Goal: Information Seeking & Learning: Learn about a topic

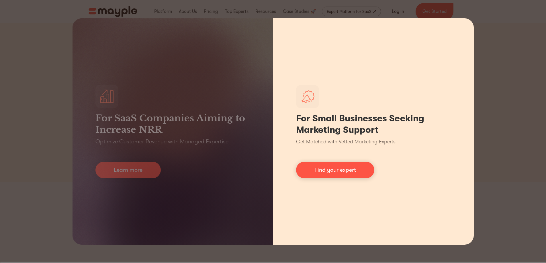
drag, startPoint x: 470, startPoint y: 76, endPoint x: 399, endPoint y: 68, distance: 71.5
click at [469, 76] on div "For Small Businesses Seeking Marketing Support Get Matched with Vetted Marketin…" at bounding box center [373, 131] width 201 height 227
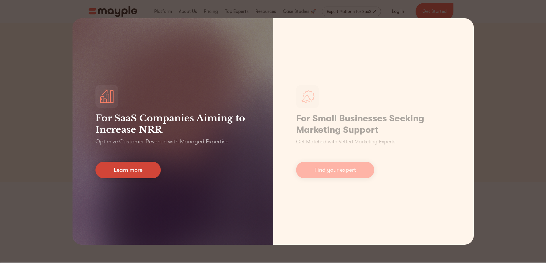
click at [130, 167] on link "Learn more" at bounding box center [127, 170] width 65 height 17
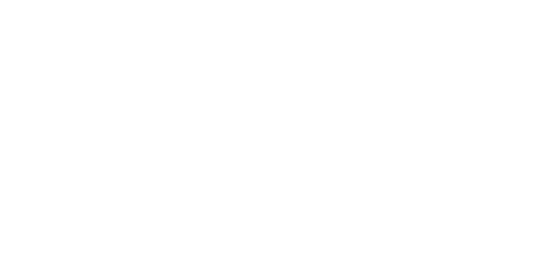
click at [0, 0] on html at bounding box center [0, 0] width 0 height 0
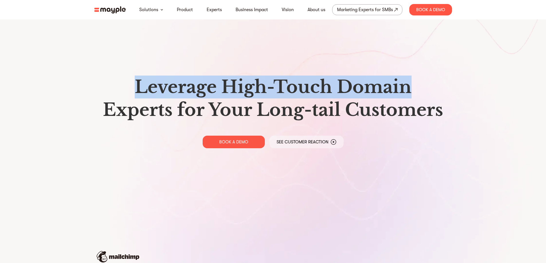
click at [440, 90] on h1 "Leverage High-Touch Domain Experts for Your Long-tail Customers" at bounding box center [273, 99] width 349 height 46
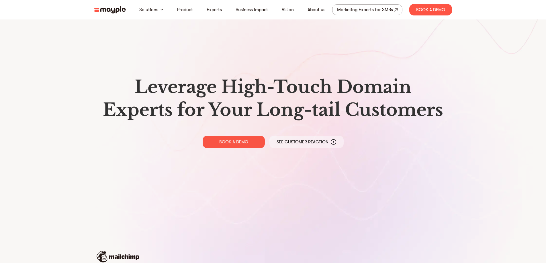
click at [429, 130] on div "Leverage High-Touch Domain Experts for Your Long-tail Customers BOOK A DEMO See…" at bounding box center [273, 112] width 367 height 224
click at [430, 128] on div "Leverage High-Touch Domain Experts for Your Long-tail Customers BOOK A DEMO See…" at bounding box center [273, 112] width 367 height 224
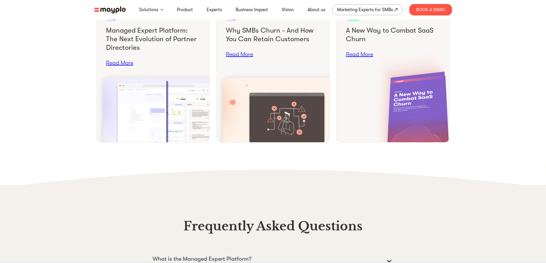
scroll to position [2174, 0]
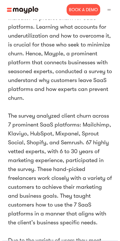
scroll to position [404, 0]
